Goal: Task Accomplishment & Management: Complete application form

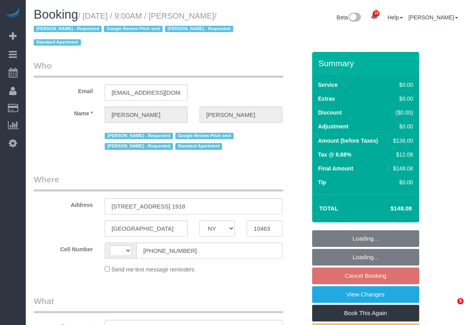
select select "NY"
select select "string:[GEOGRAPHIC_DATA]"
select select "object:803"
select select "1"
select select "spot2"
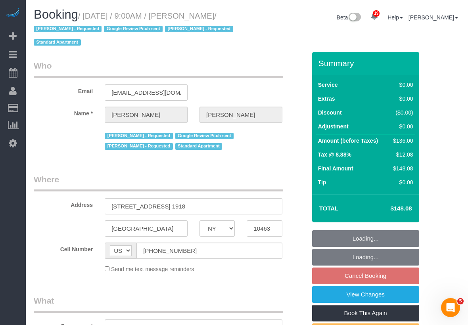
select select "string:stripe-pm_1Qguz74VGloSiKo7EKL6n6qK"
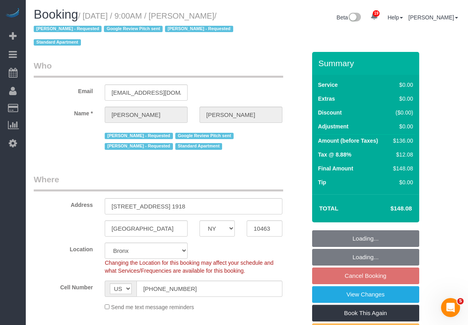
select select "number:56"
select select "number:74"
select select "number:15"
select select "number:5"
select select "spot62"
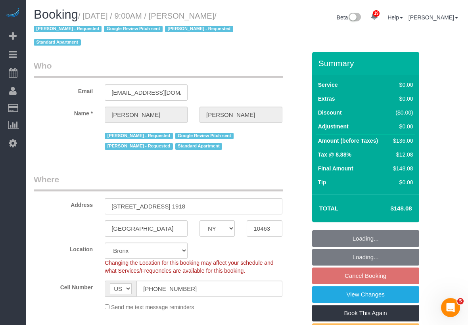
select select "object:1225"
select select "1"
drag, startPoint x: 129, startPoint y: 204, endPoint x: 250, endPoint y: 204, distance: 121.4
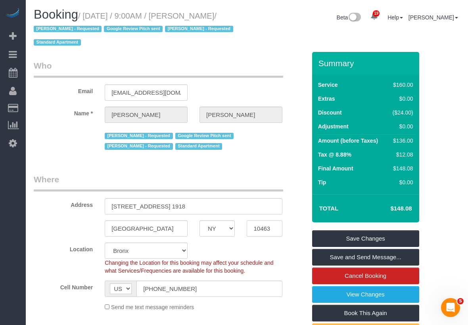
drag, startPoint x: 254, startPoint y: 227, endPoint x: 285, endPoint y: 229, distance: 30.6
click at [285, 229] on div "10463" at bounding box center [264, 229] width 47 height 16
